Goal: Task Accomplishment & Management: Use online tool/utility

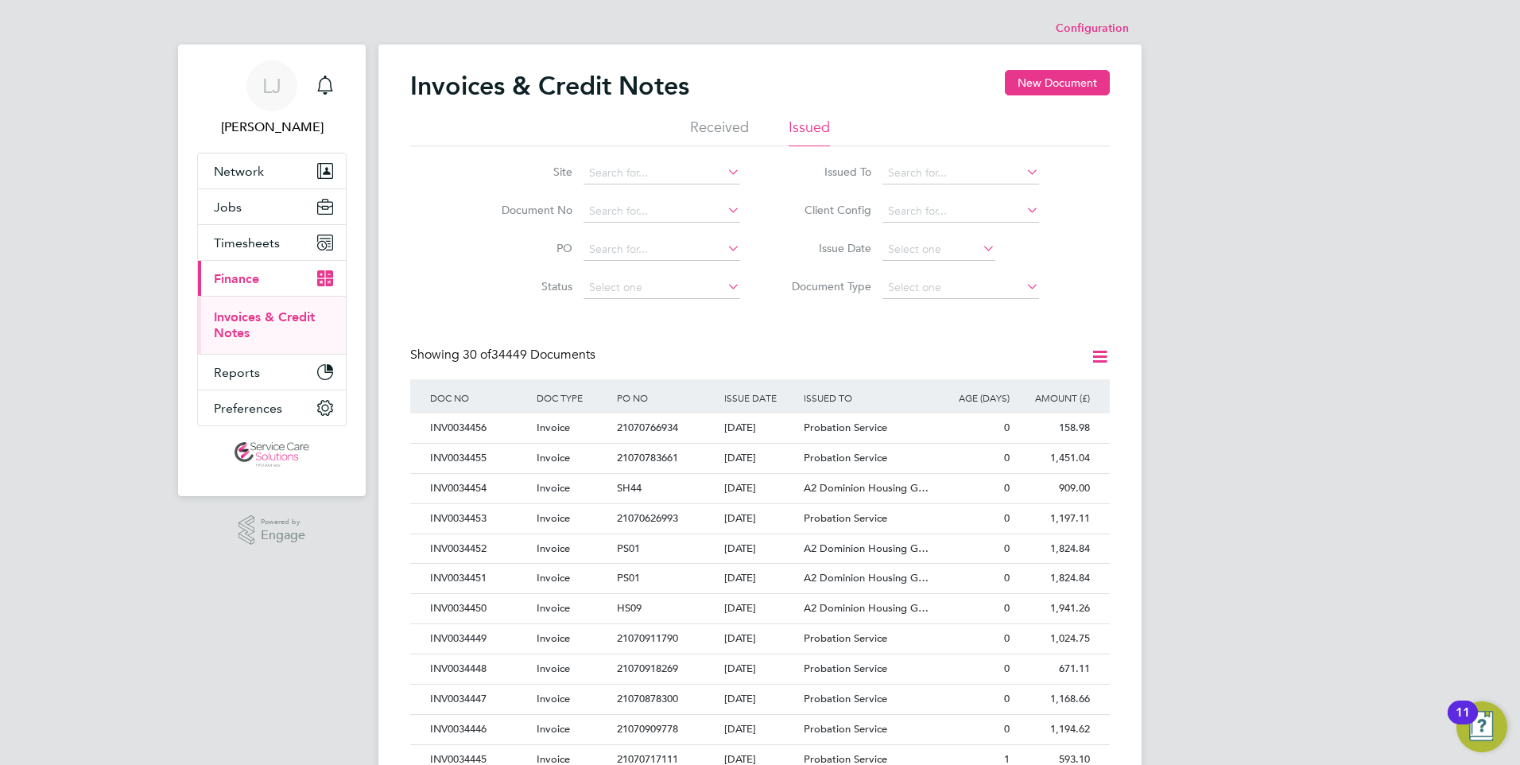
click at [820, 122] on li "Issued" at bounding box center [809, 132] width 41 height 29
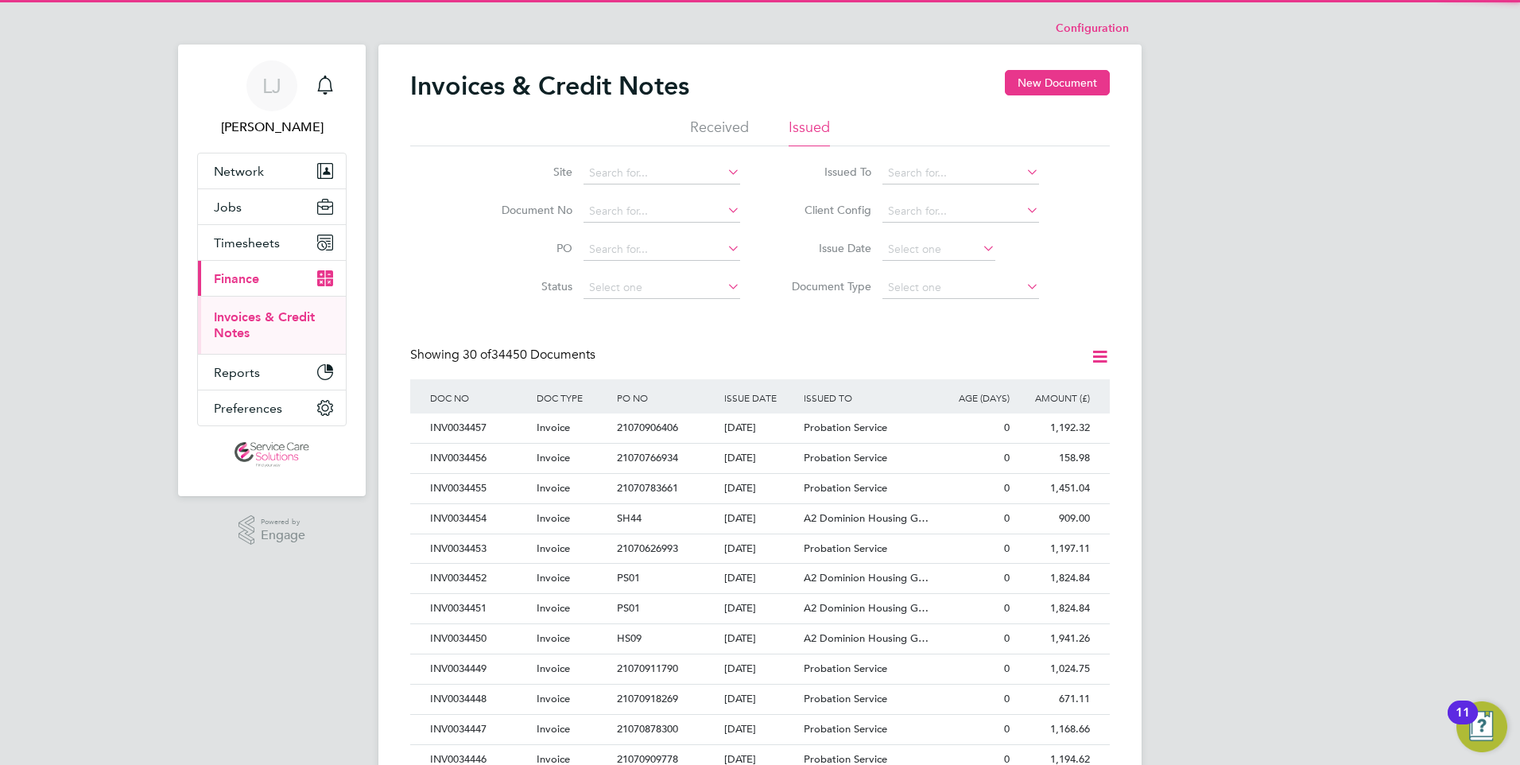
click at [1098, 353] on icon at bounding box center [1100, 357] width 20 height 20
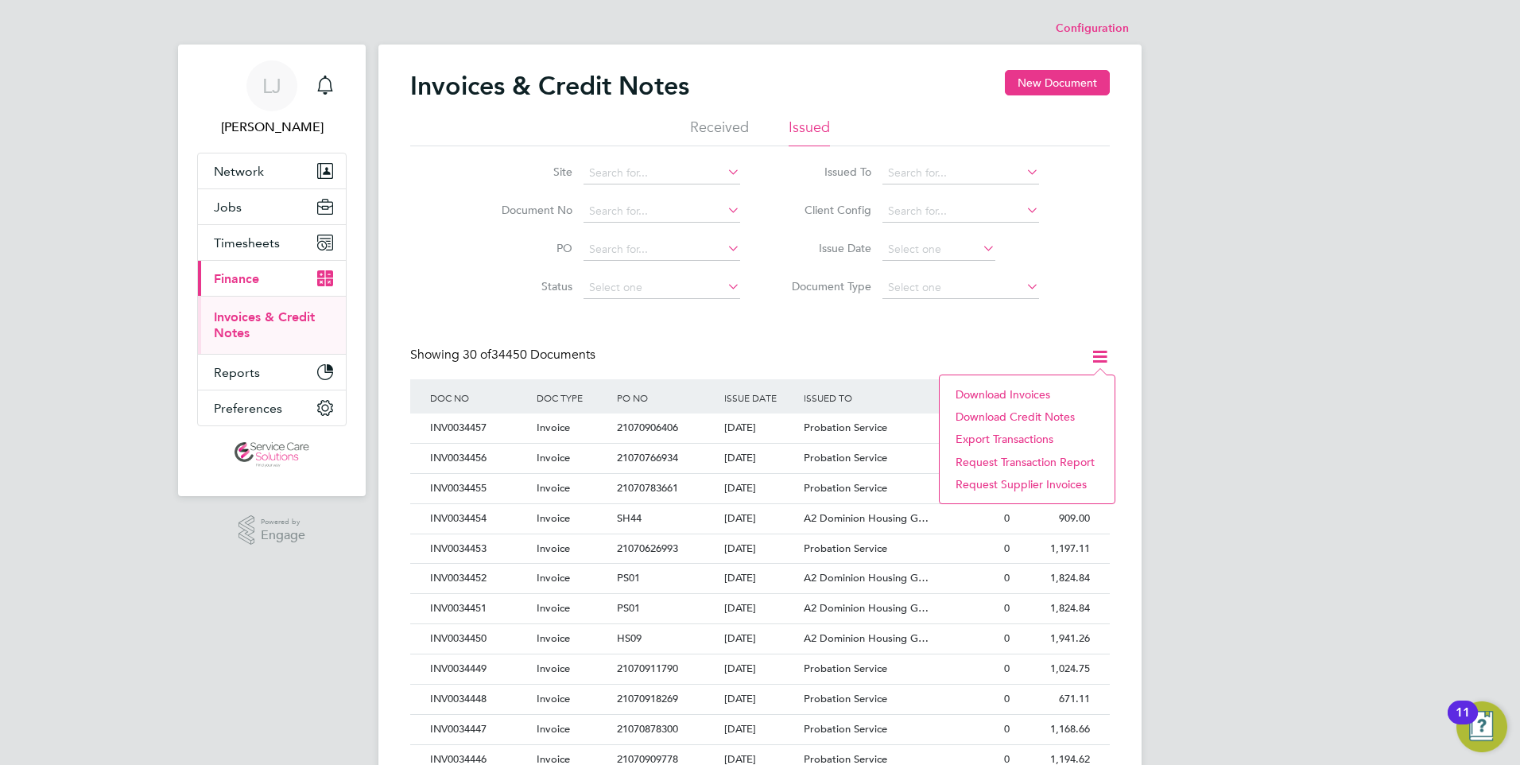
click at [996, 391] on li "Download invoices" at bounding box center [1027, 394] width 159 height 22
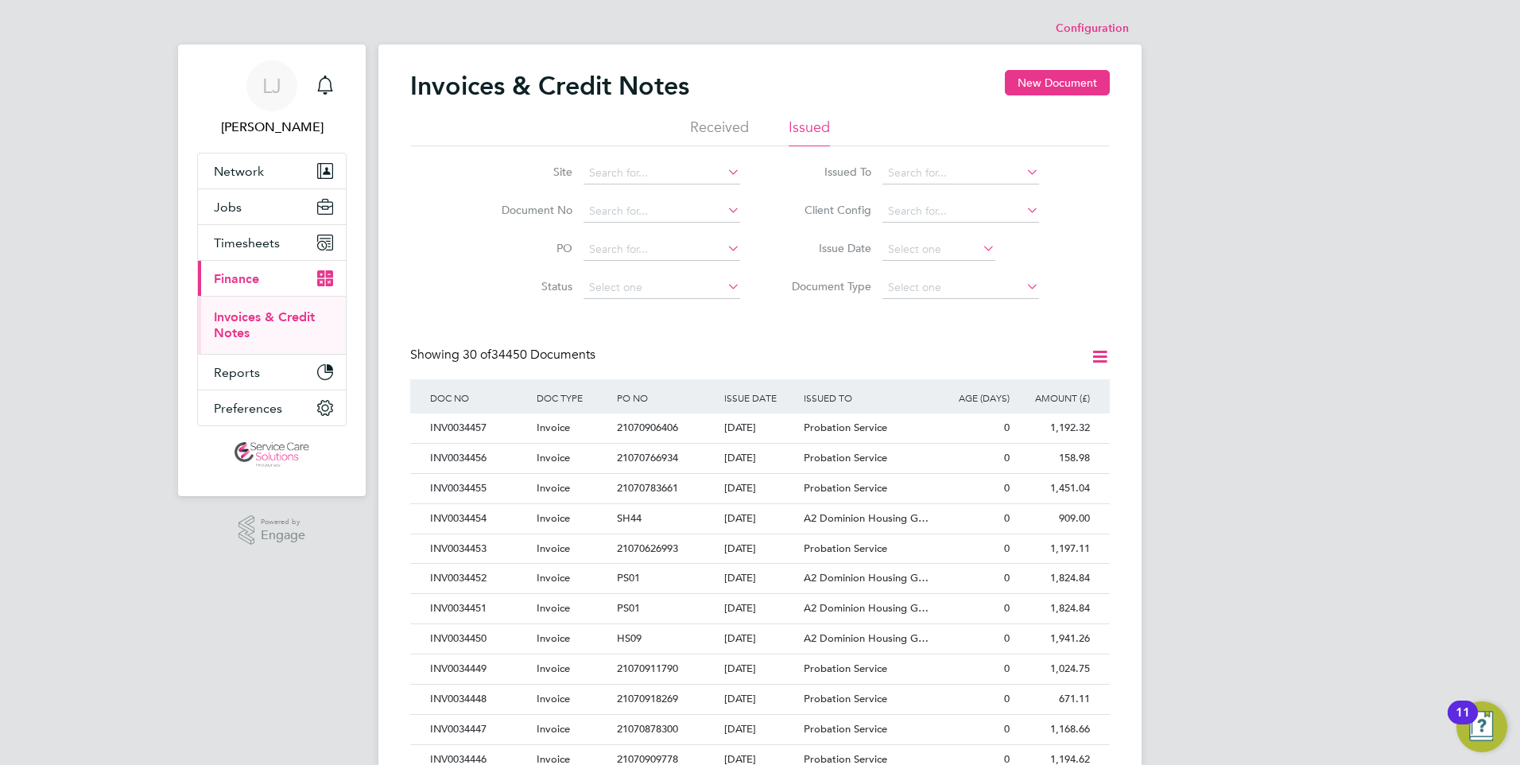
click at [1455, 22] on div "[PERSON_NAME] Notifications Applications: Network Team Members Businesses Sites…" at bounding box center [760, 711] width 1520 height 1422
click at [269, 239] on span "Timesheets" at bounding box center [247, 242] width 66 height 15
click at [259, 278] on link "Timesheets" at bounding box center [247, 281] width 66 height 15
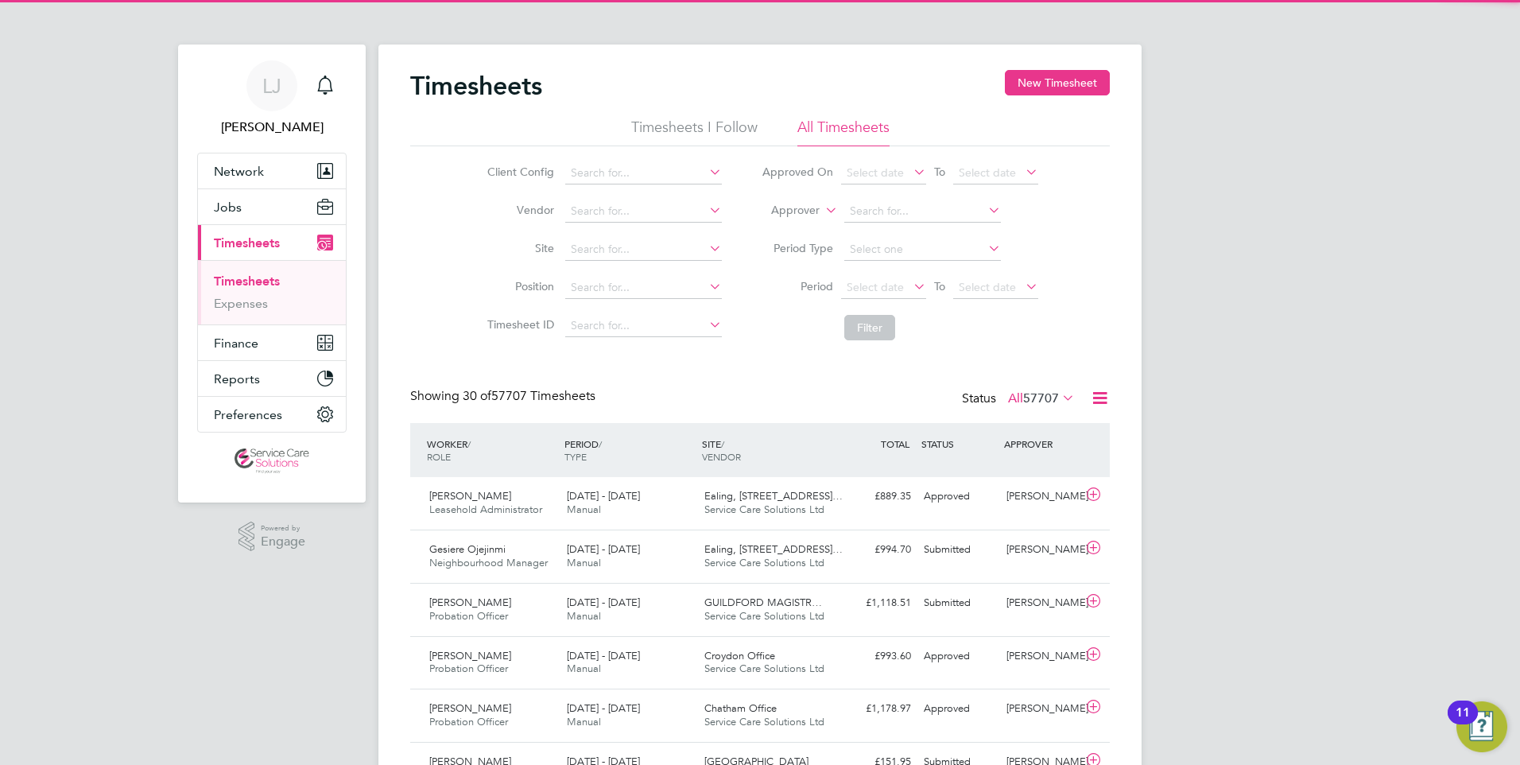
scroll to position [41, 138]
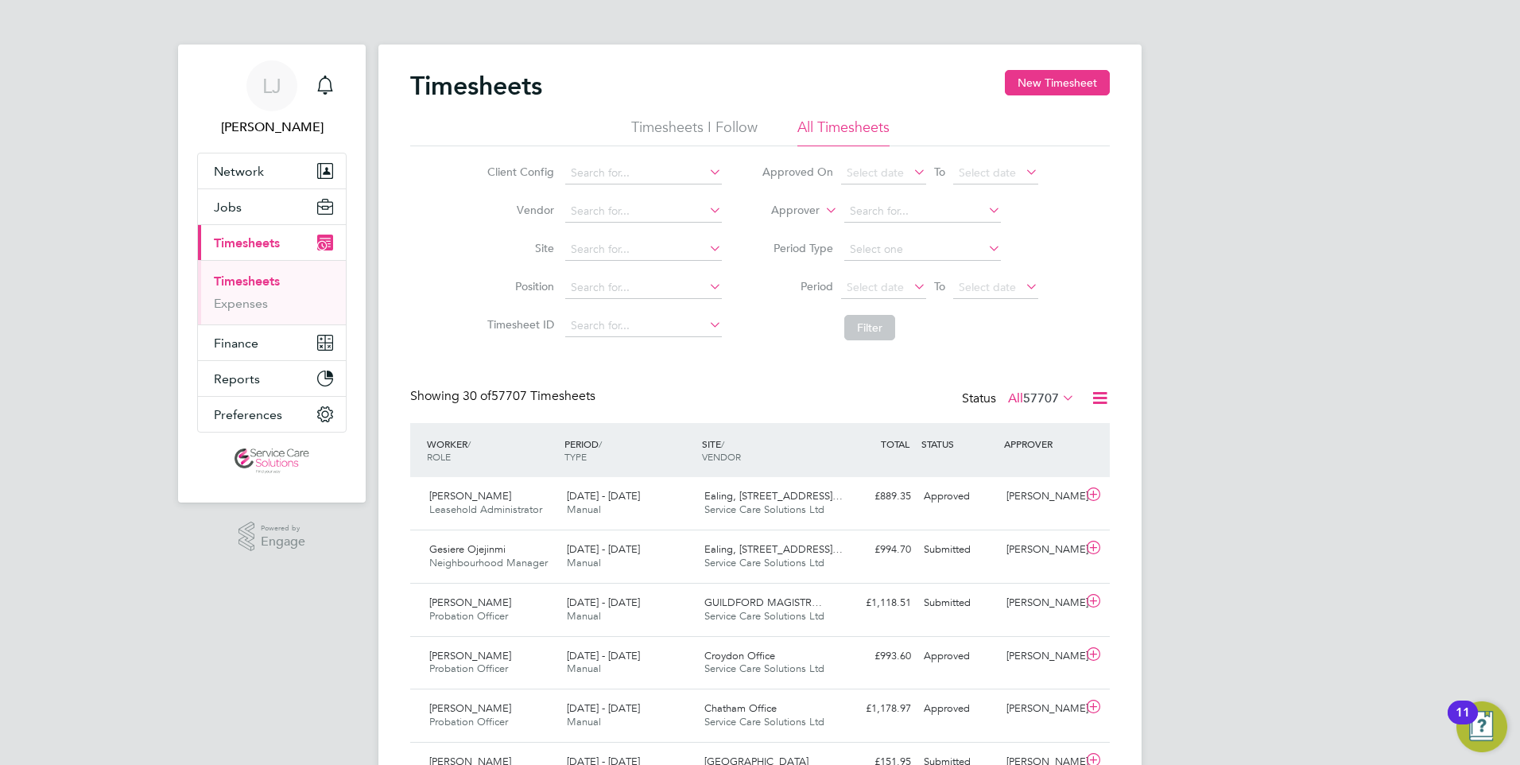
click at [1104, 401] on icon at bounding box center [1100, 398] width 20 height 20
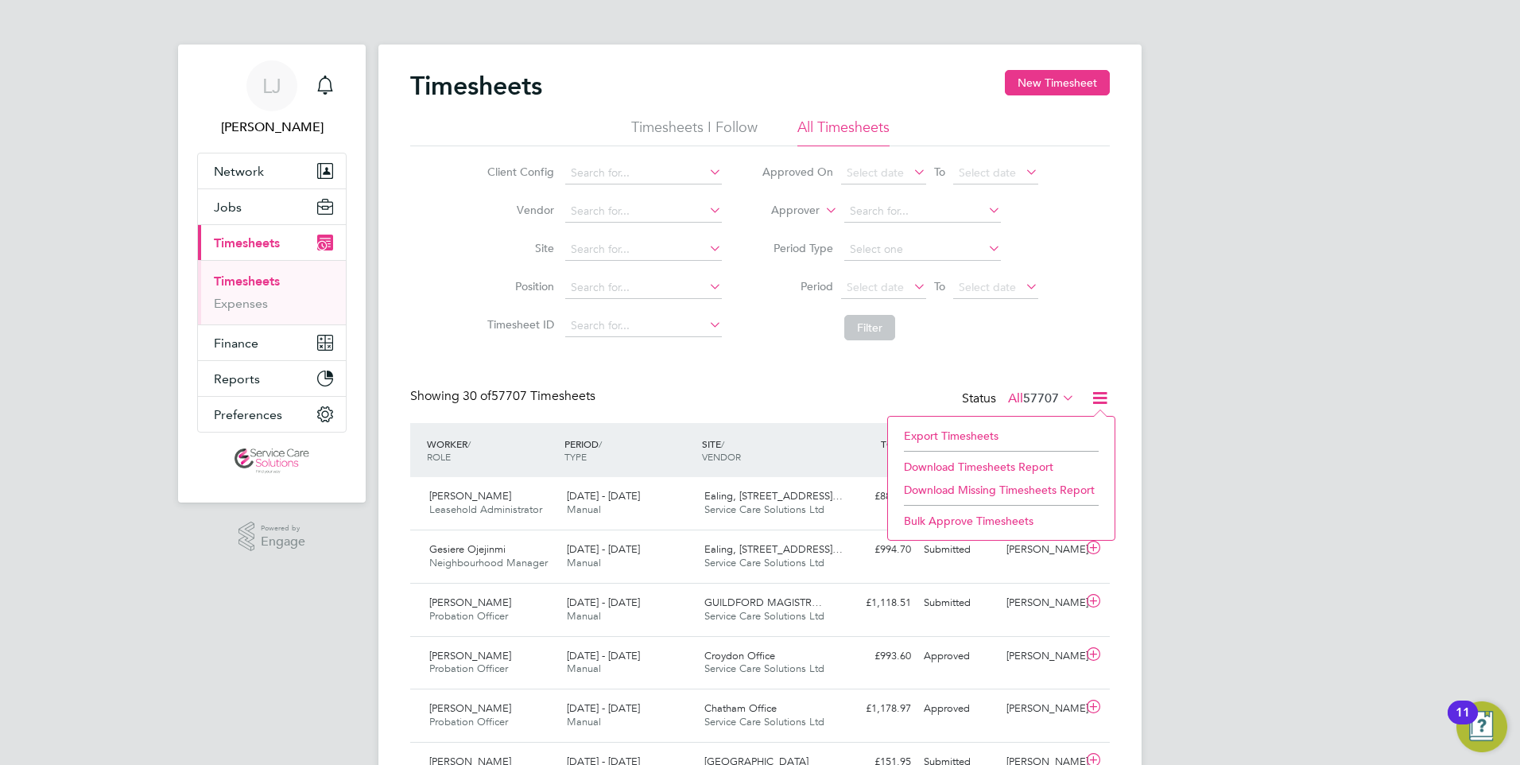
click at [987, 465] on li "Download Timesheets Report" at bounding box center [1001, 467] width 211 height 22
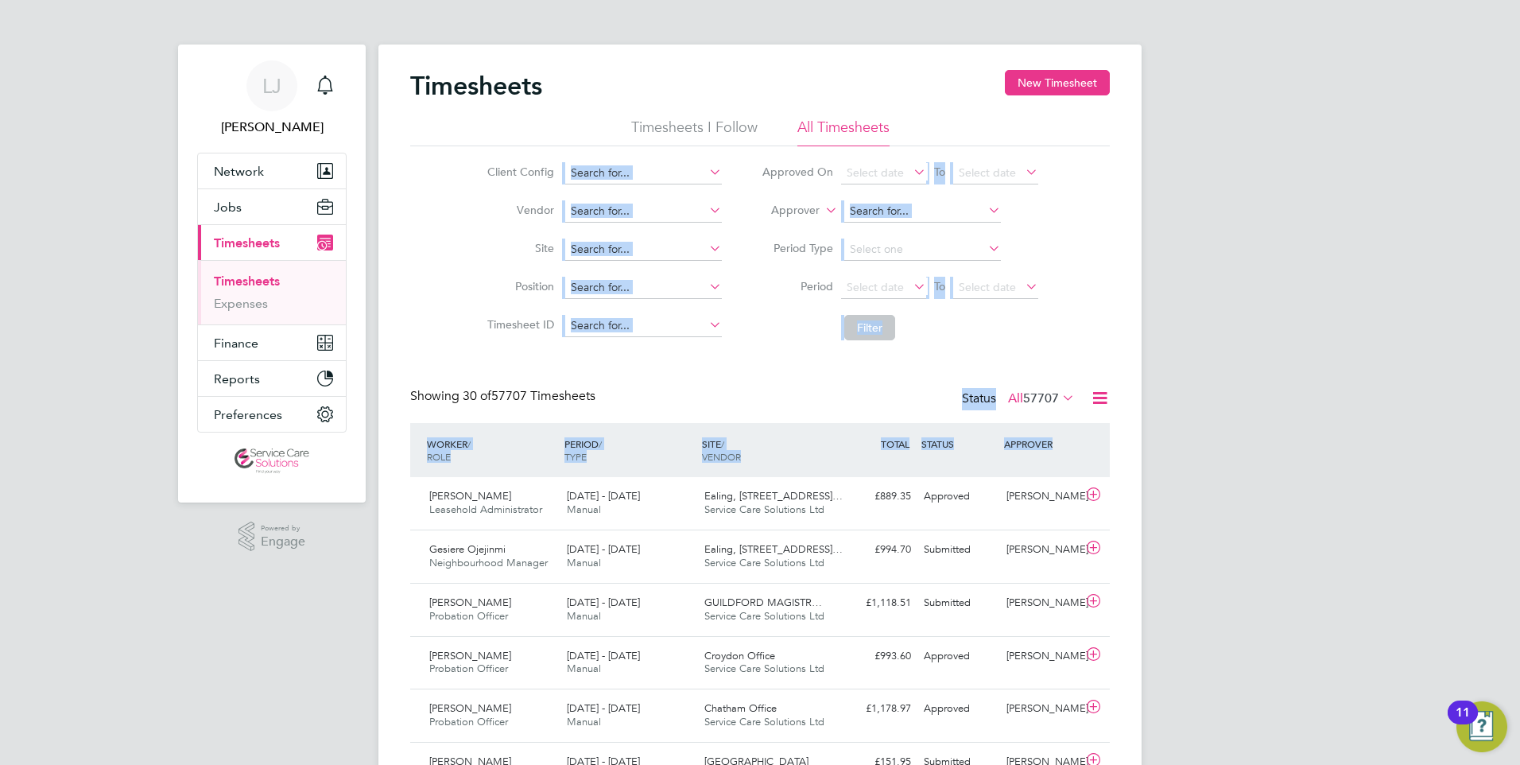
drag, startPoint x: -2, startPoint y: 676, endPoint x: -29, endPoint y: 174, distance: 502.4
drag, startPoint x: 423, startPoint y: 353, endPoint x: 412, endPoint y: 360, distance: 13.2
click at [742, 225] on li "Approver" at bounding box center [900, 211] width 316 height 38
